Goal: Transaction & Acquisition: Subscribe to service/newsletter

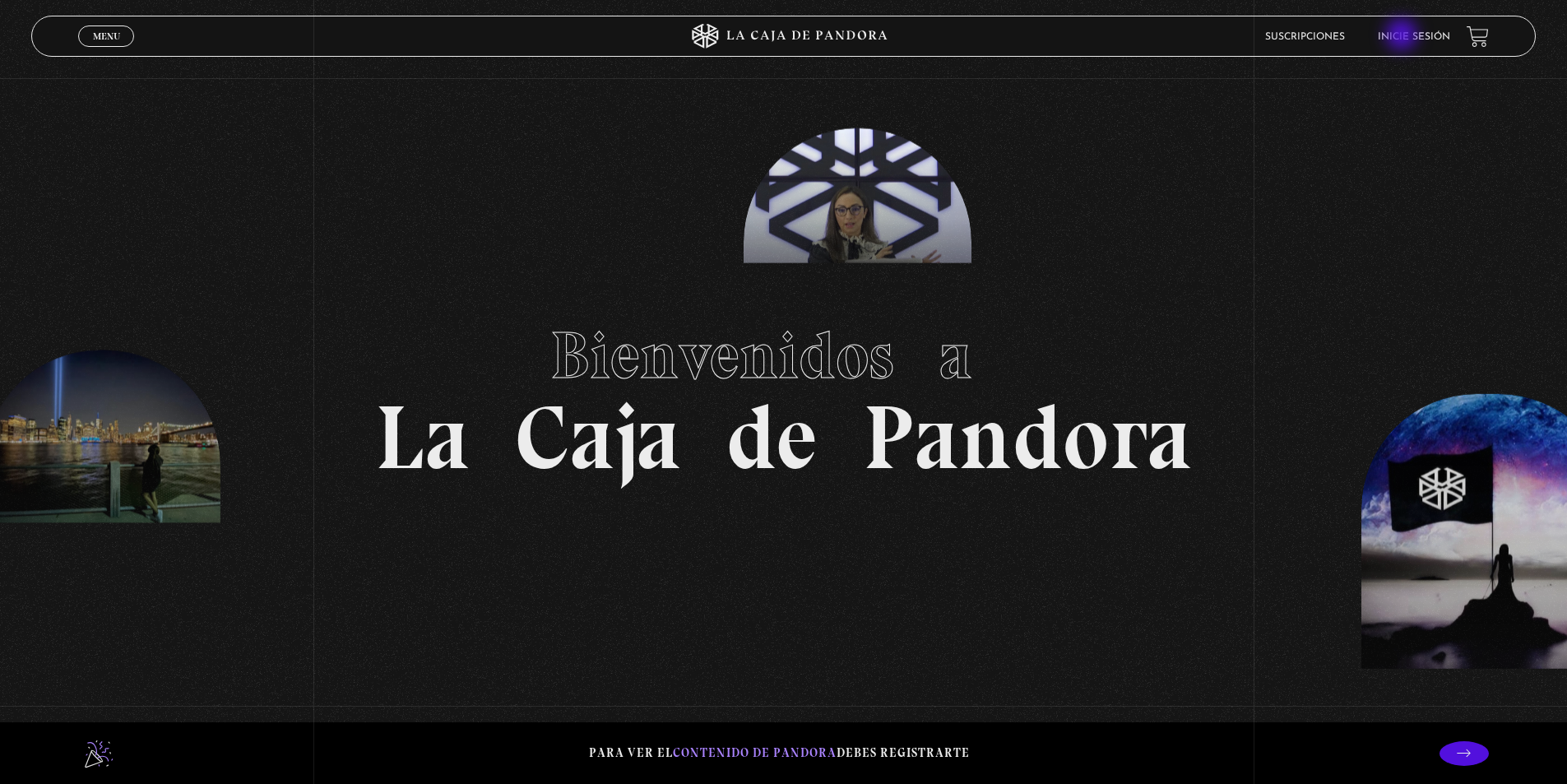
click at [1404, 36] on link "Inicie sesión" at bounding box center [1414, 36] width 73 height 10
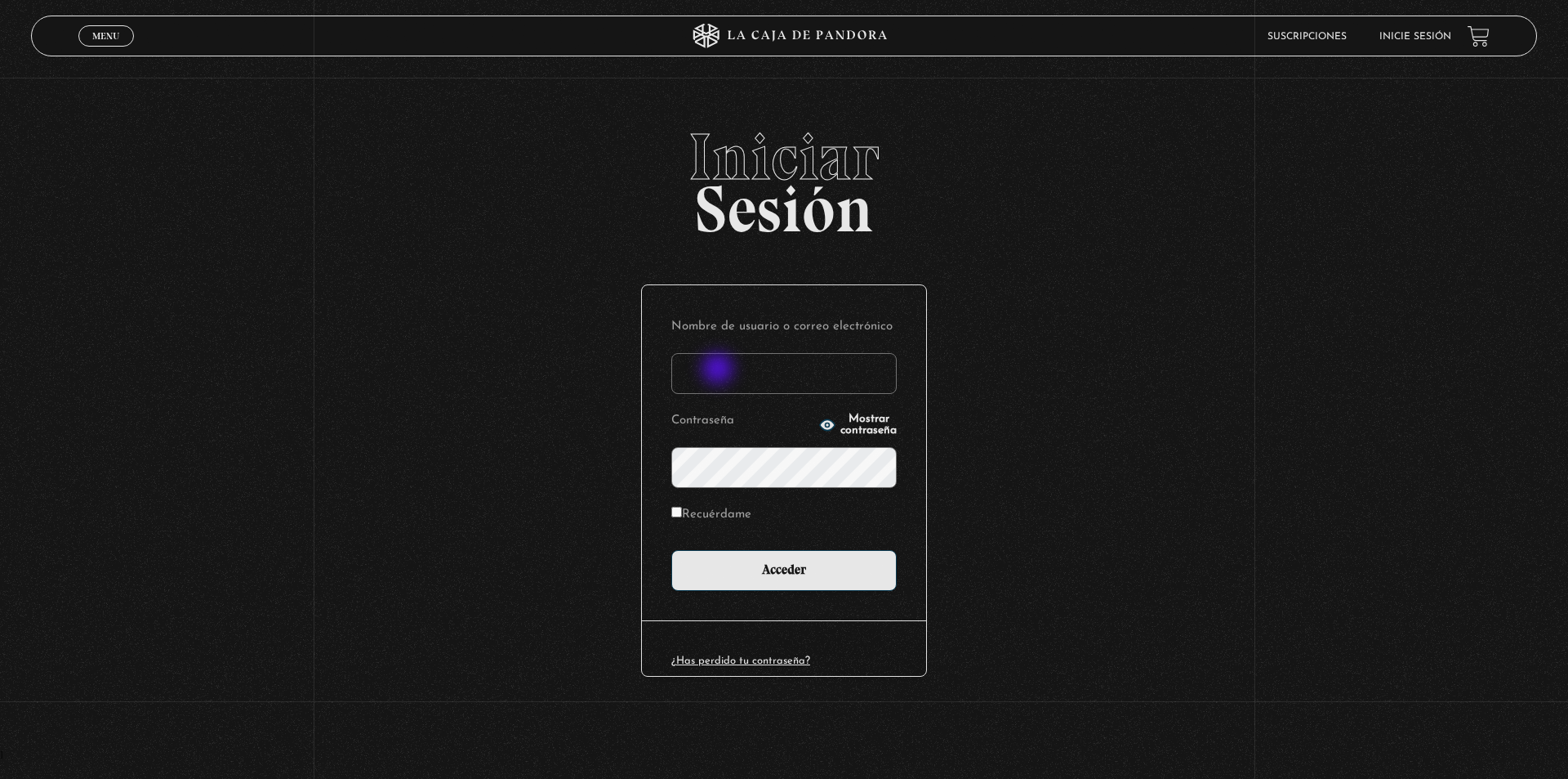
click at [719, 370] on input "Nombre de usuario o correo electrónico" at bounding box center [784, 372] width 225 height 41
type input "[EMAIL_ADDRESS][DOMAIN_NAME]"
click at [671, 550] on input "Acceder" at bounding box center [784, 570] width 225 height 41
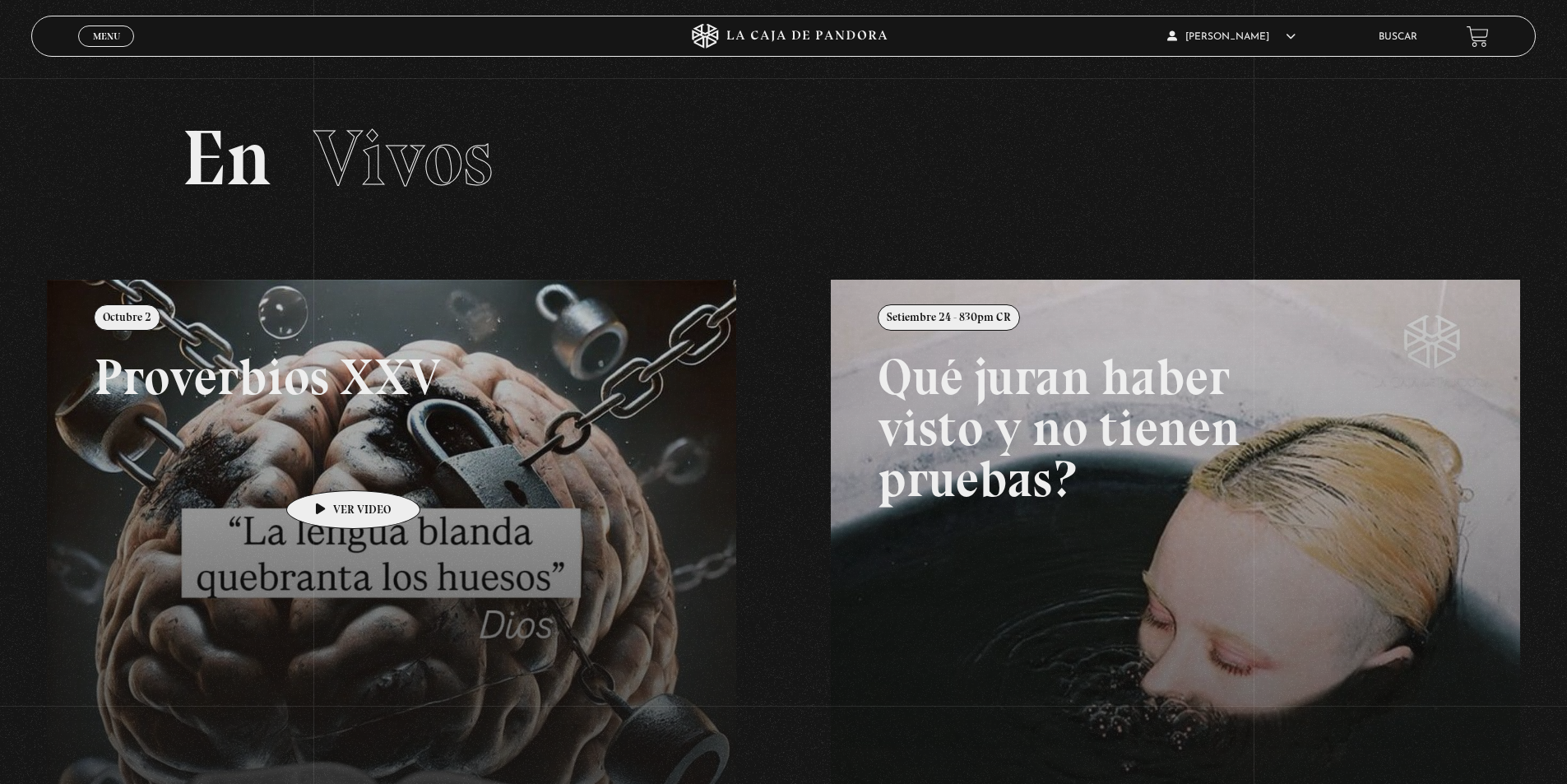
click at [328, 466] on link at bounding box center [831, 671] width 1567 height 784
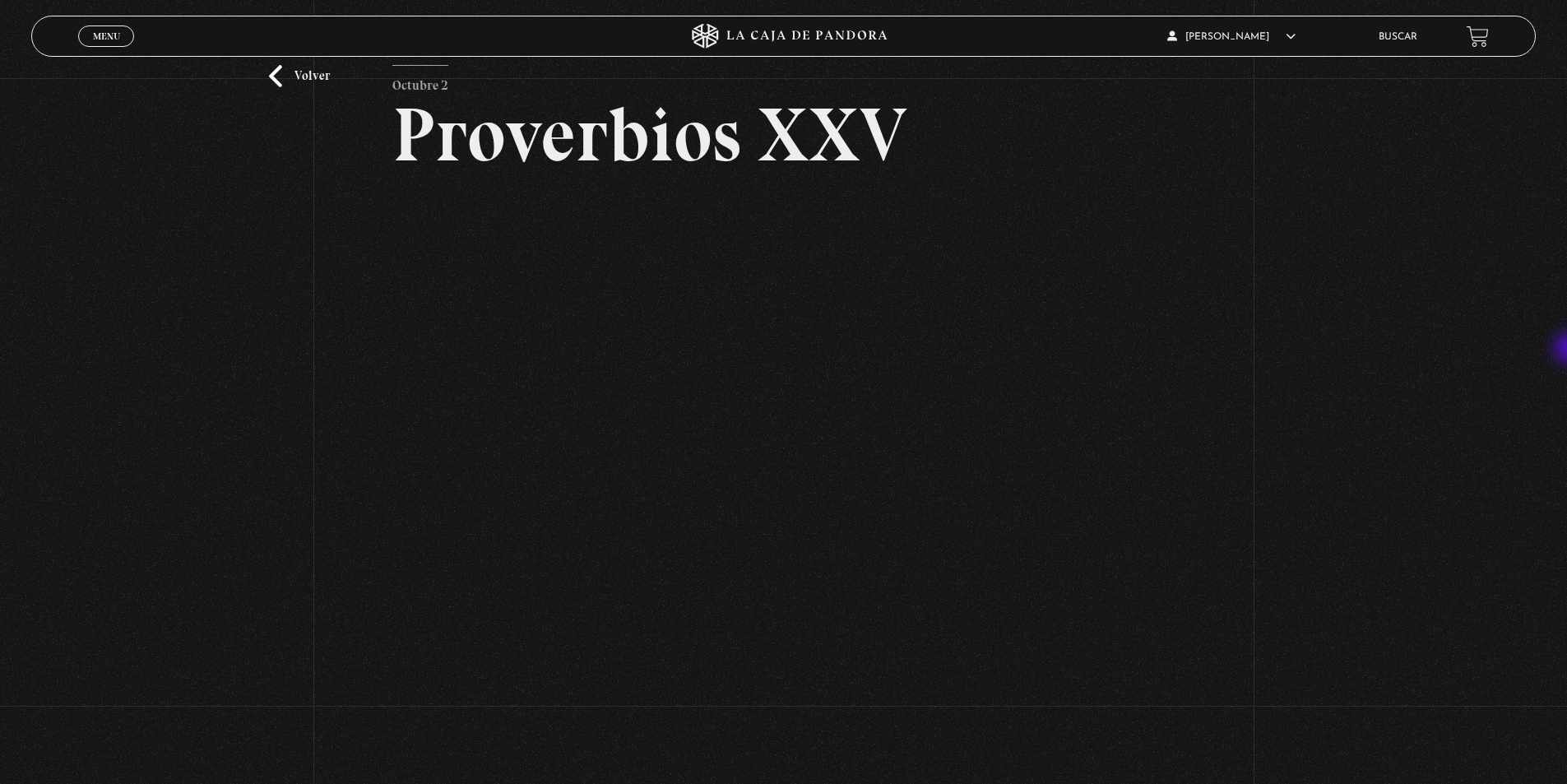
scroll to position [90, 0]
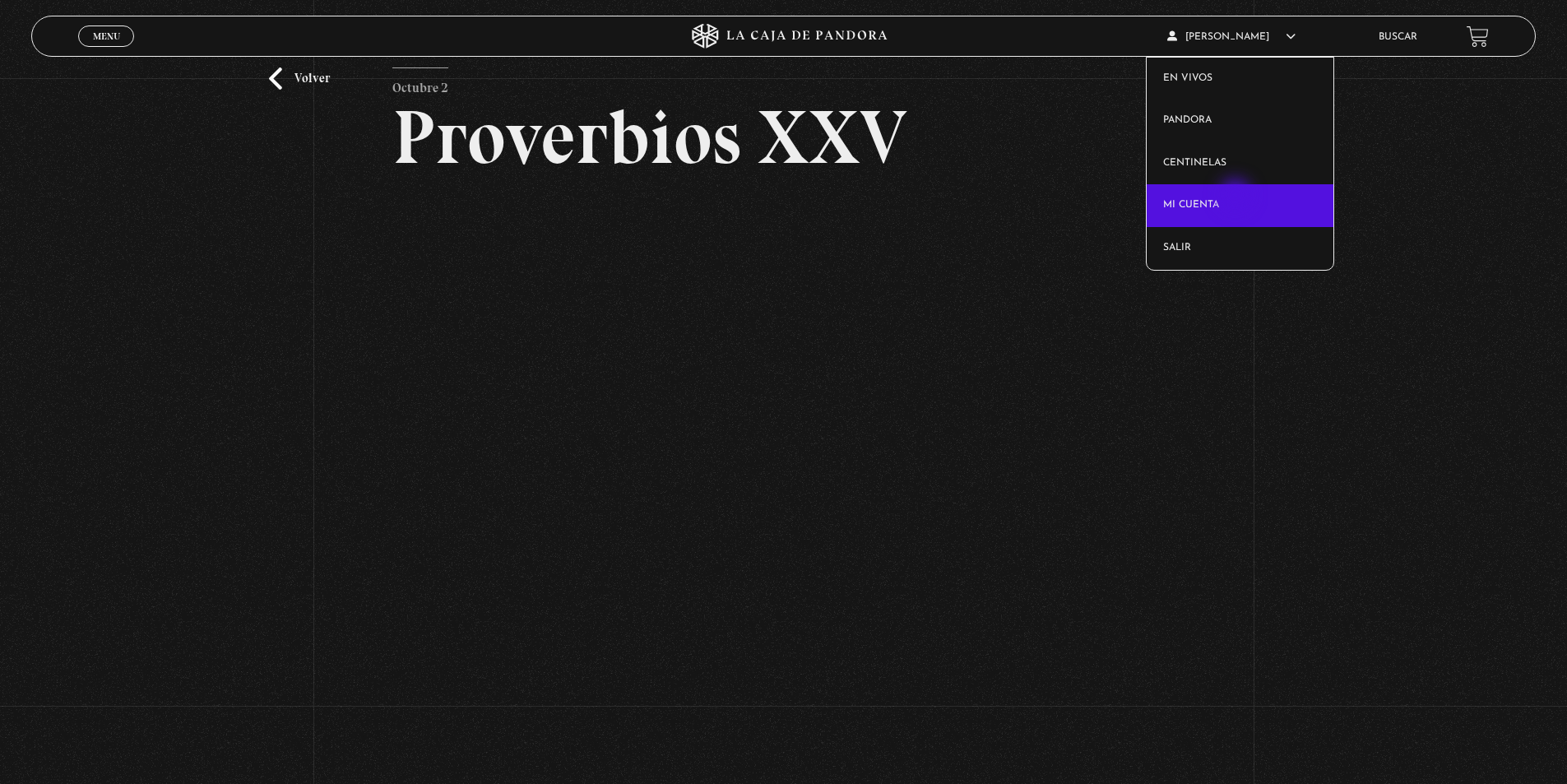
click at [1237, 197] on link "Mi cuenta" at bounding box center [1240, 205] width 187 height 43
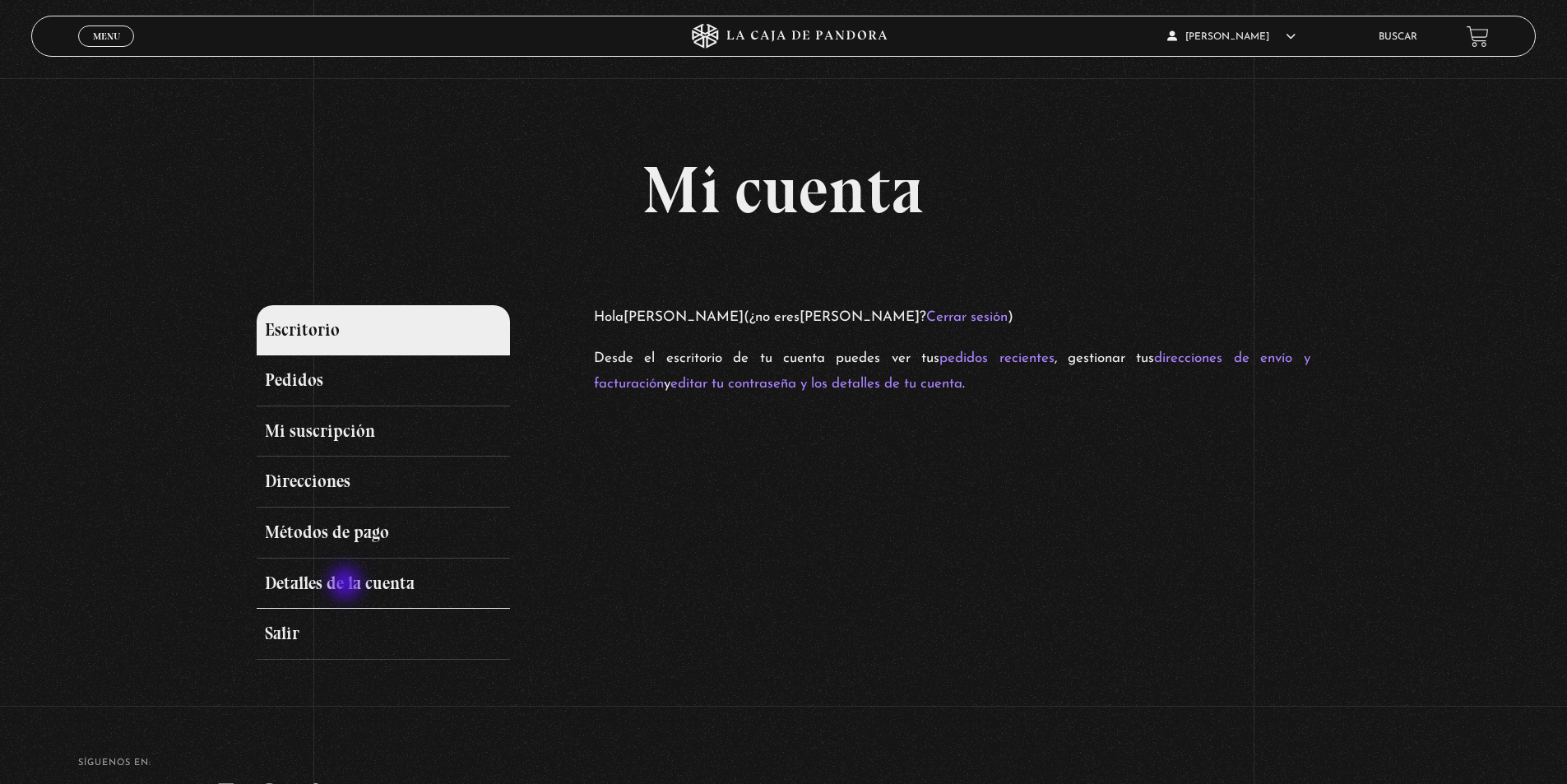
click at [347, 584] on link "Detalles de la cuenta" at bounding box center [383, 583] width 252 height 51
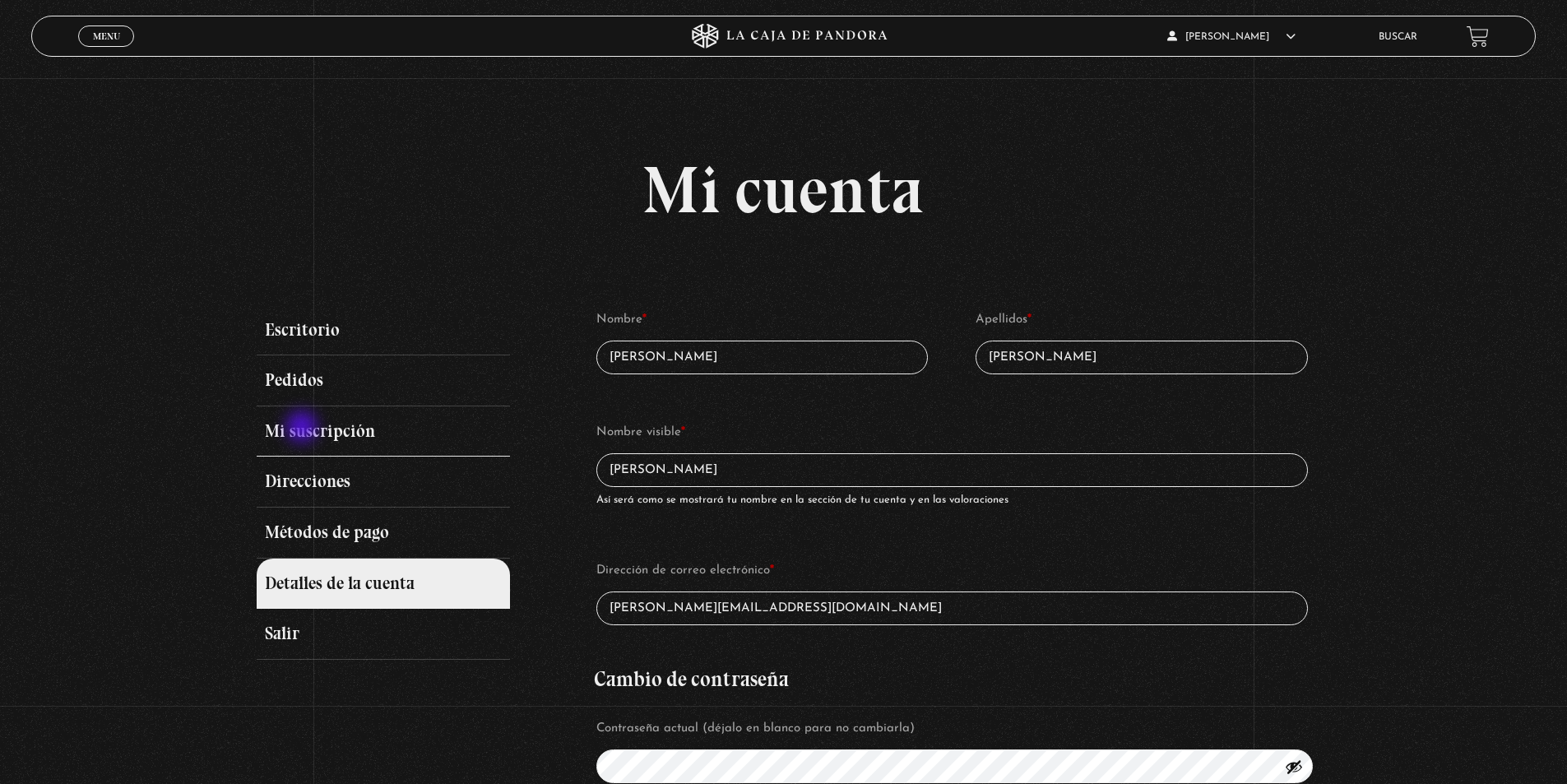
click at [304, 428] on link "Mi suscripción" at bounding box center [383, 432] width 252 height 51
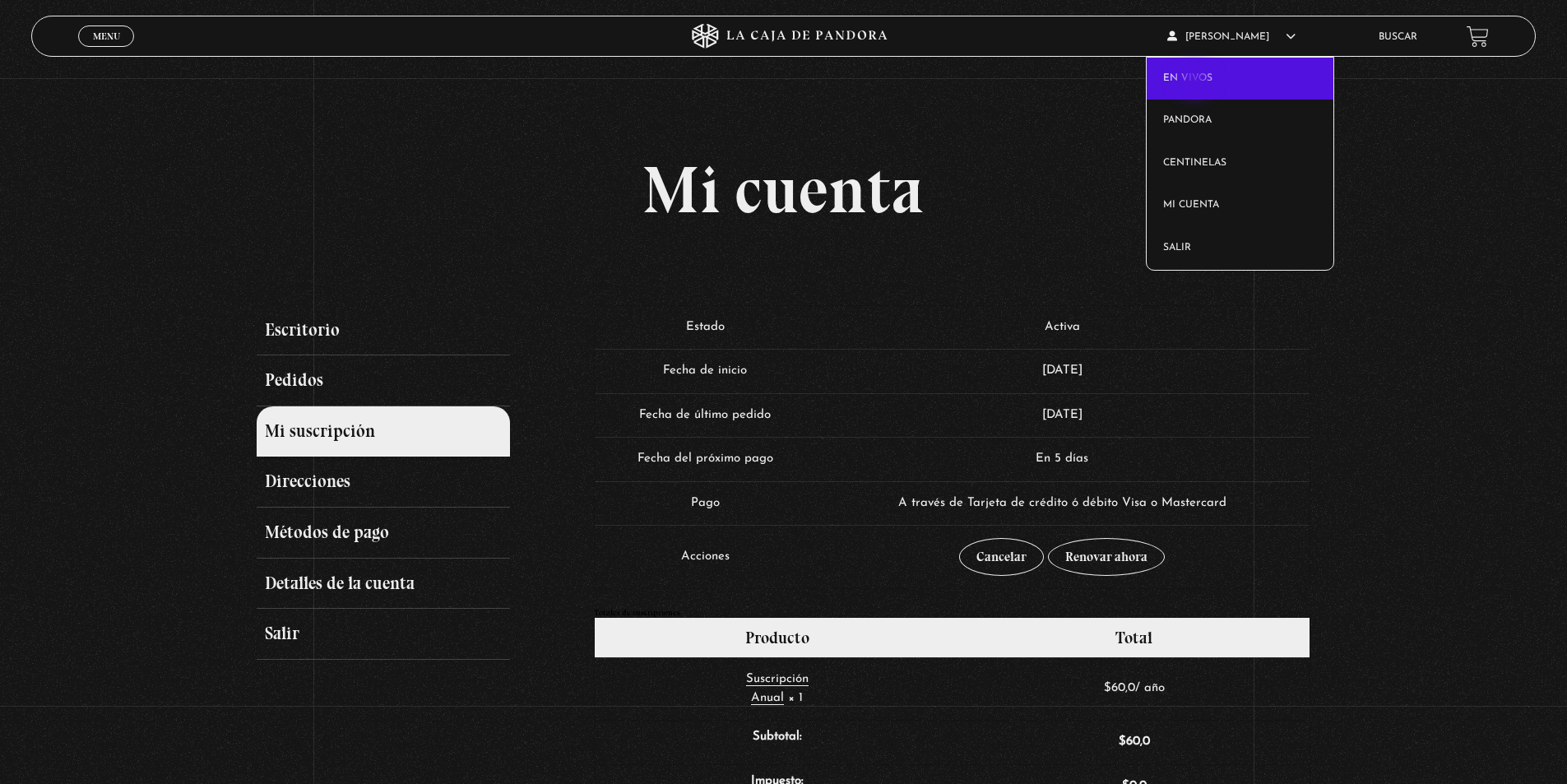
click at [1197, 82] on link "En vivos" at bounding box center [1240, 78] width 187 height 43
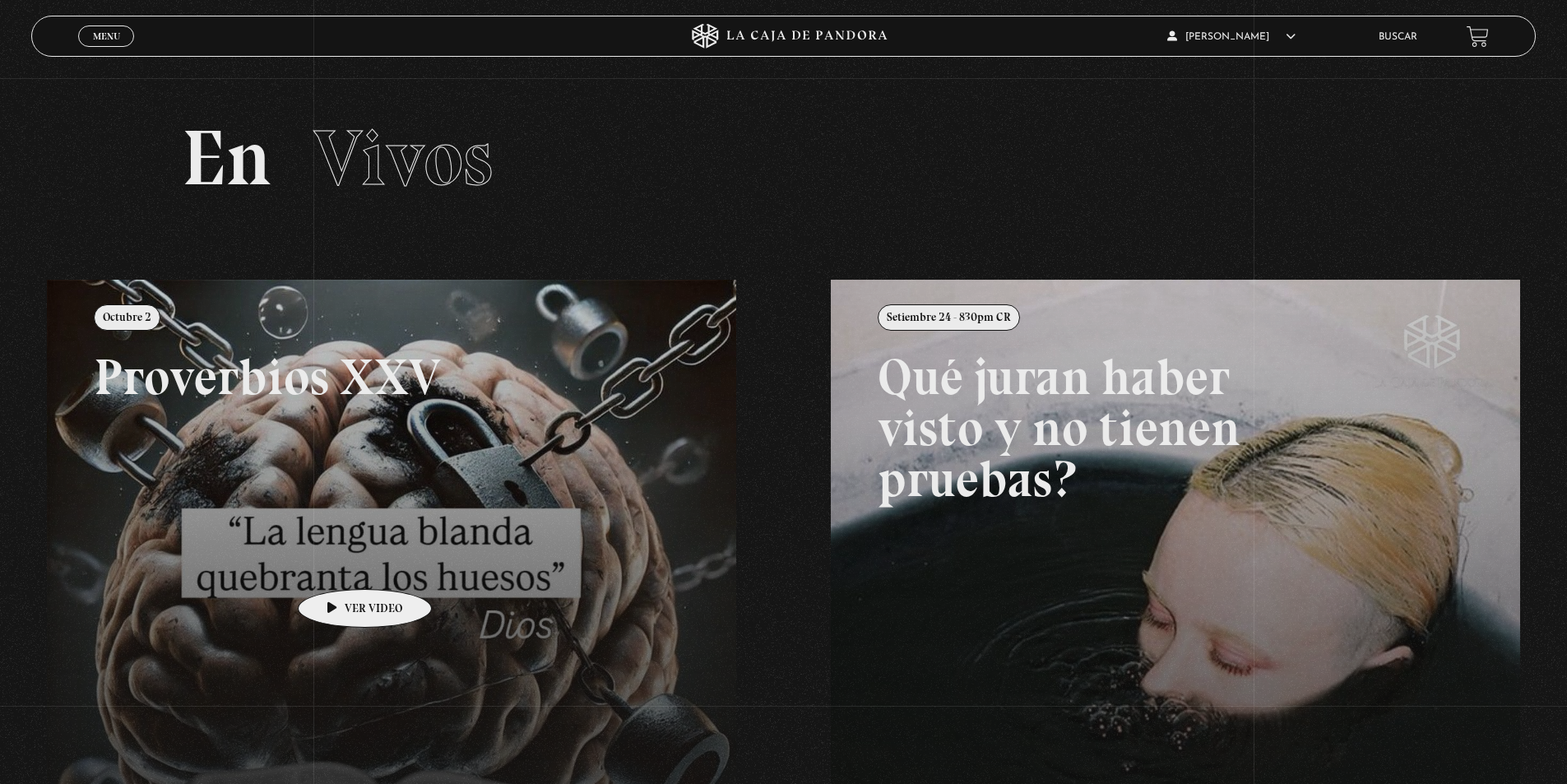
click at [339, 564] on link at bounding box center [831, 671] width 1567 height 784
